Goal: Navigation & Orientation: Find specific page/section

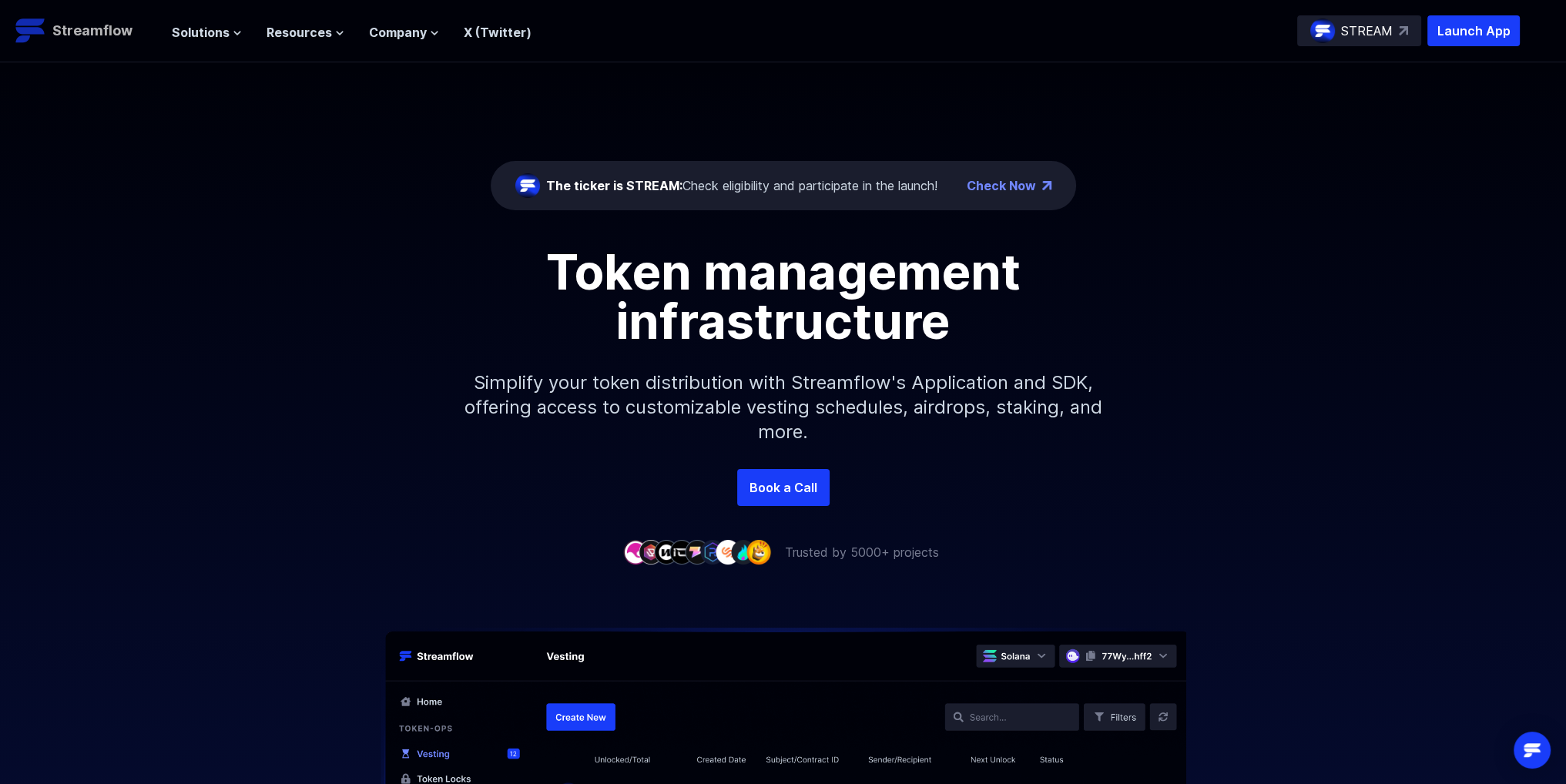
click at [87, 31] on p "Streamflow" at bounding box center [92, 31] width 80 height 22
click at [209, 29] on span "Solutions" at bounding box center [200, 32] width 57 height 19
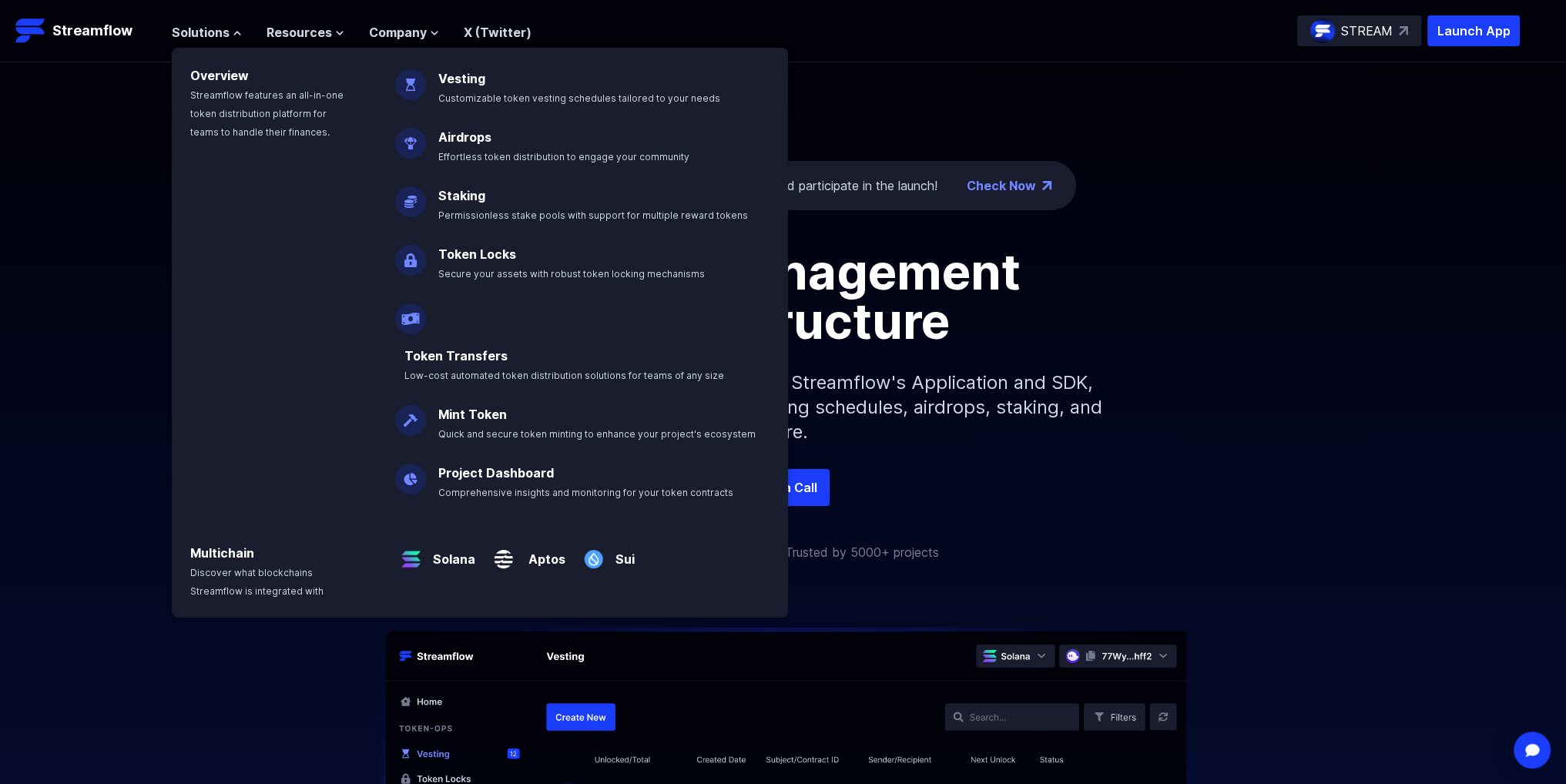
click at [126, 84] on div "The ticker is STREAM: Check eligibility and participate in the launch! Check No…" at bounding box center [783, 265] width 1566 height 406
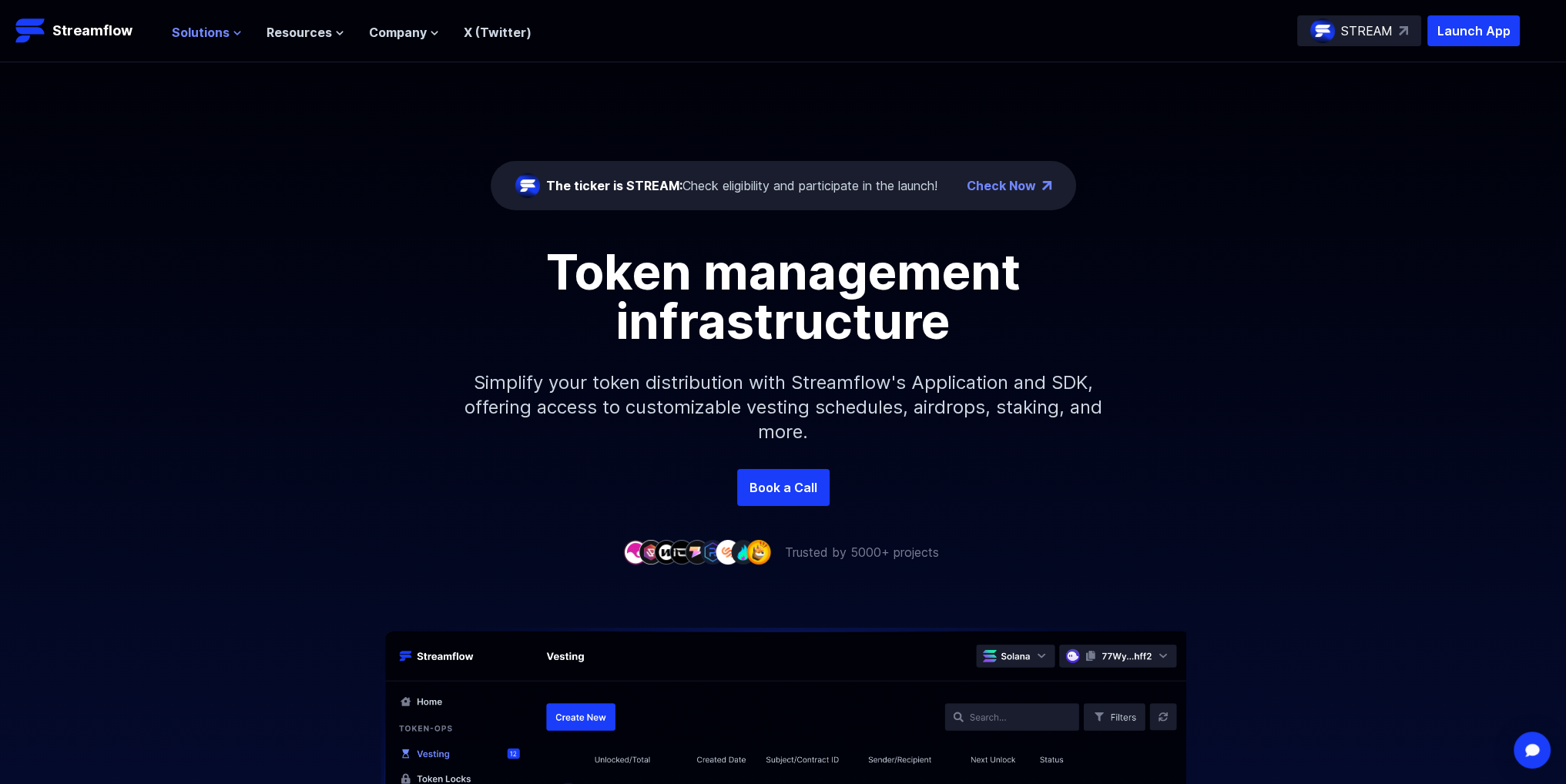
click at [206, 29] on span "Solutions" at bounding box center [200, 32] width 57 height 19
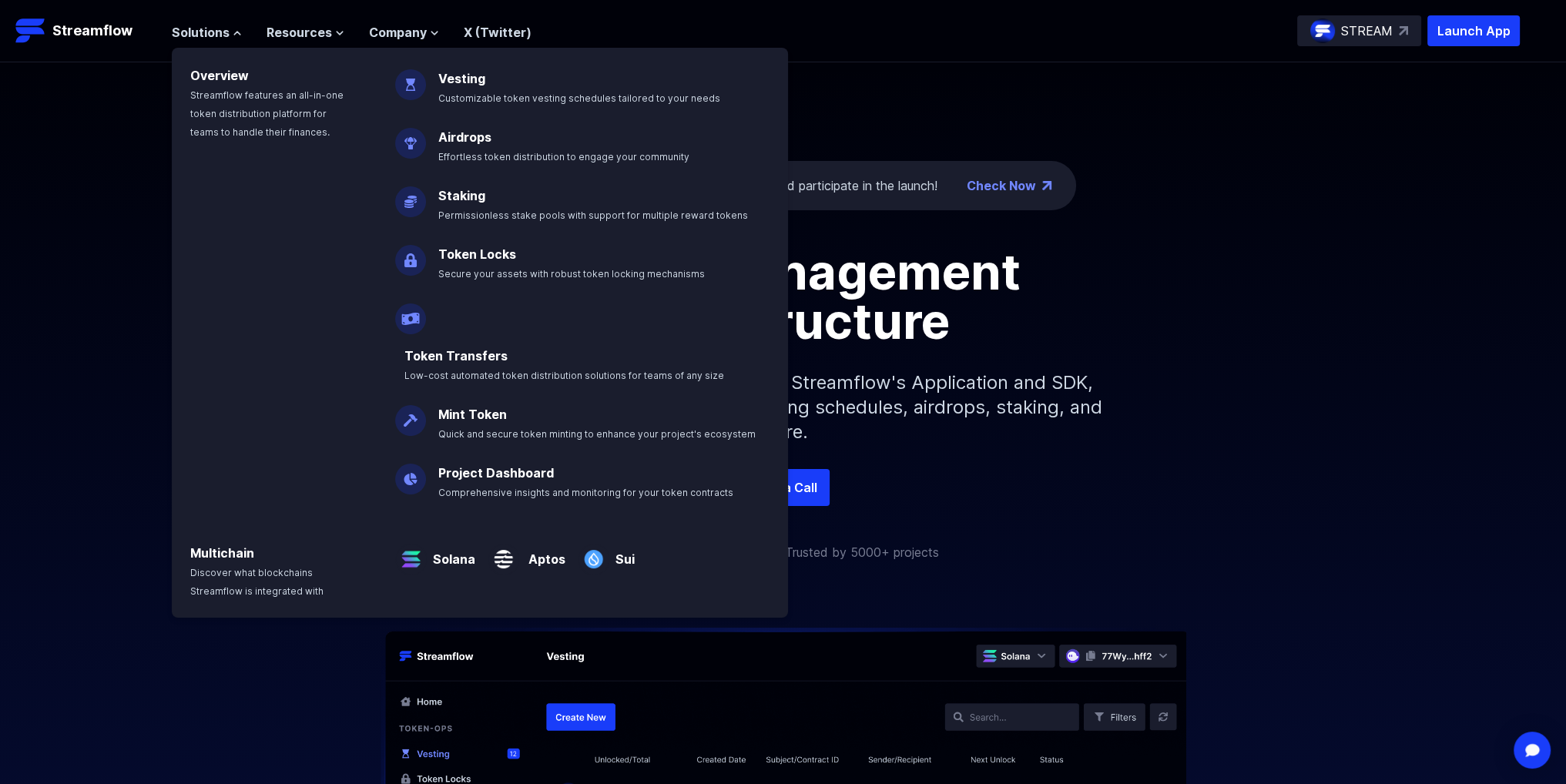
drag, startPoint x: 952, startPoint y: 13, endPoint x: 941, endPoint y: 8, distance: 12.1
click at [953, 13] on header "Streamflow Launch App STREAM Solutions Overview Streamflow features an all-in-o…" at bounding box center [783, 31] width 1566 height 63
